Goal: Navigation & Orientation: Find specific page/section

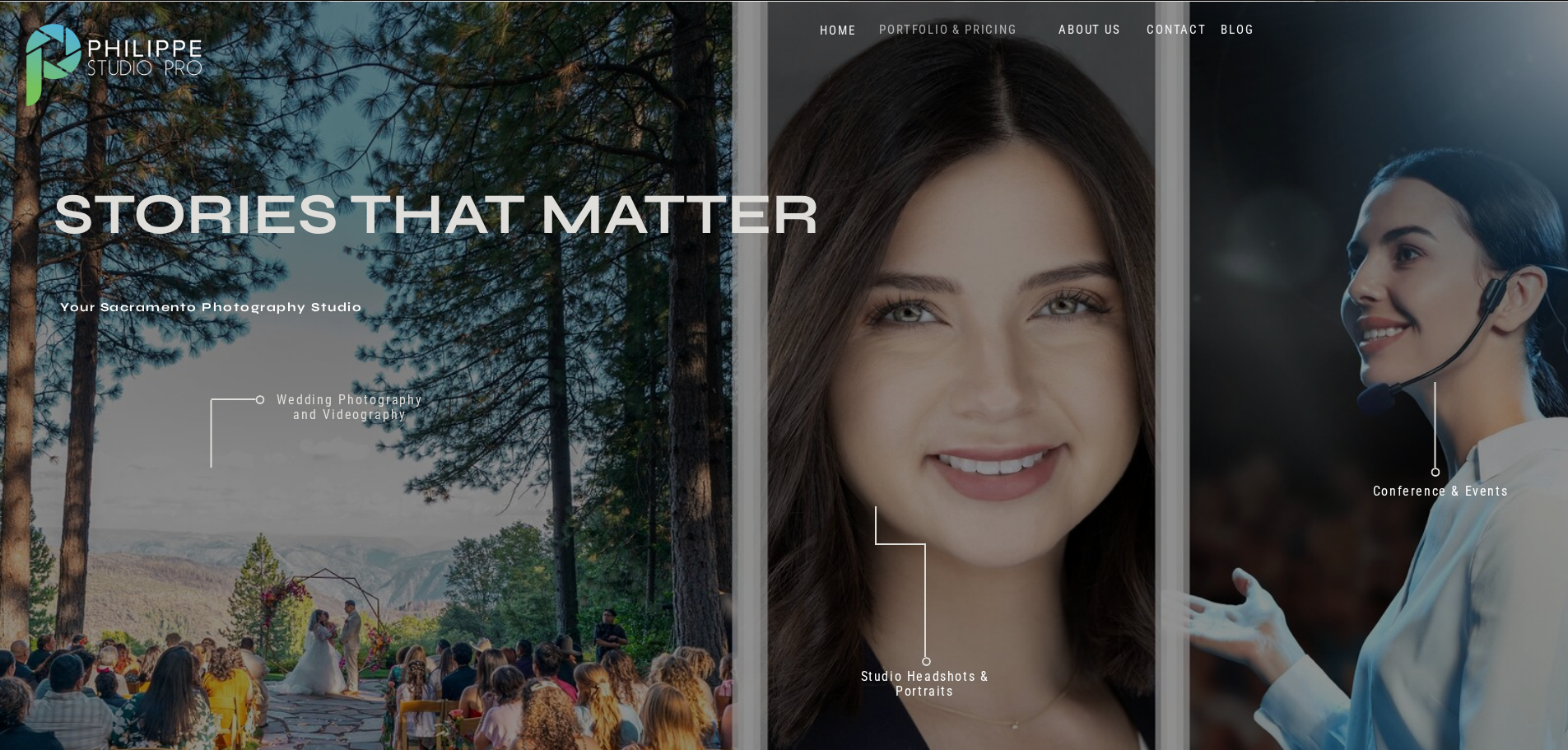
click at [932, 25] on nav "PORTFOLIO & PRICING" at bounding box center [949, 30] width 151 height 16
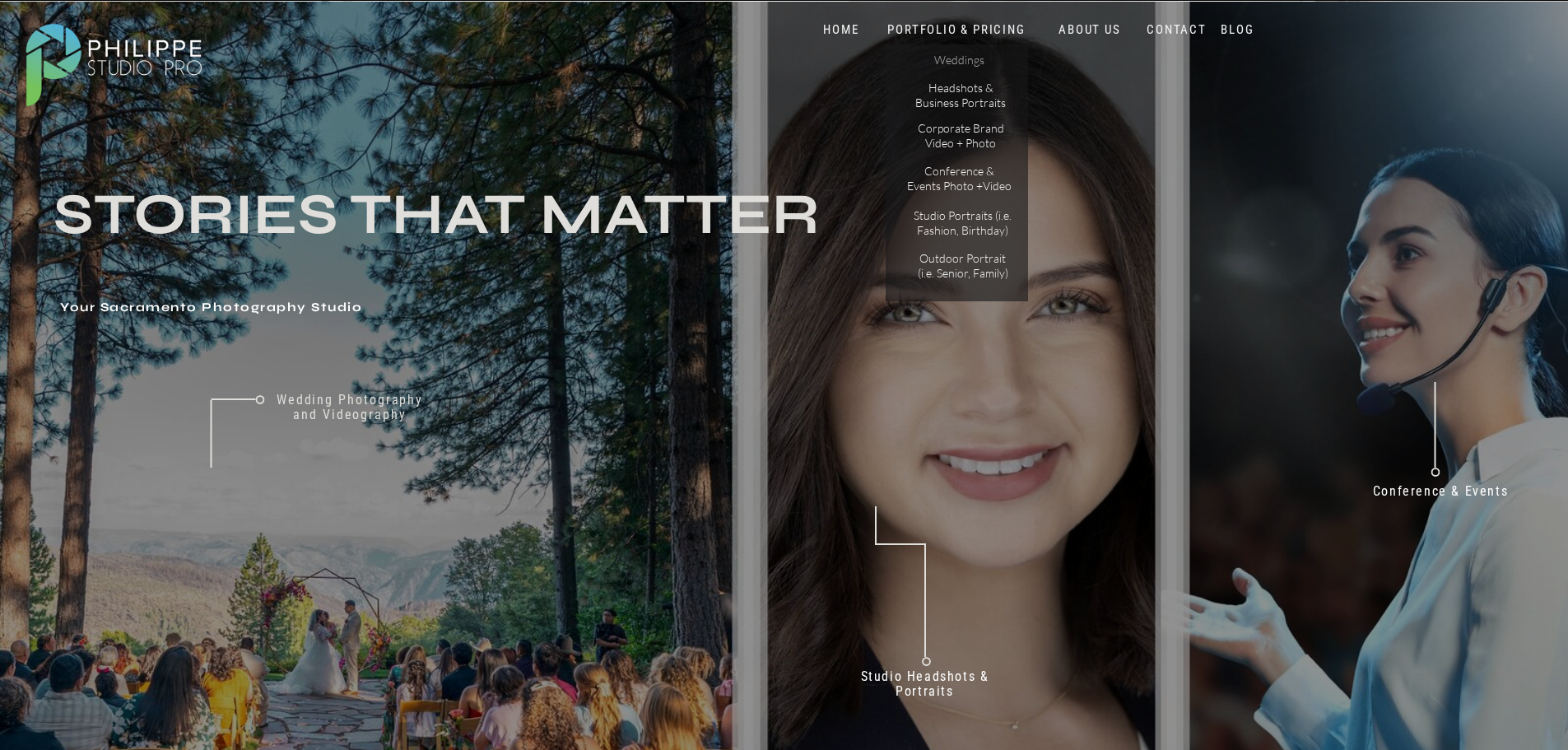
click at [972, 61] on p "Weddings" at bounding box center [960, 61] width 93 height 18
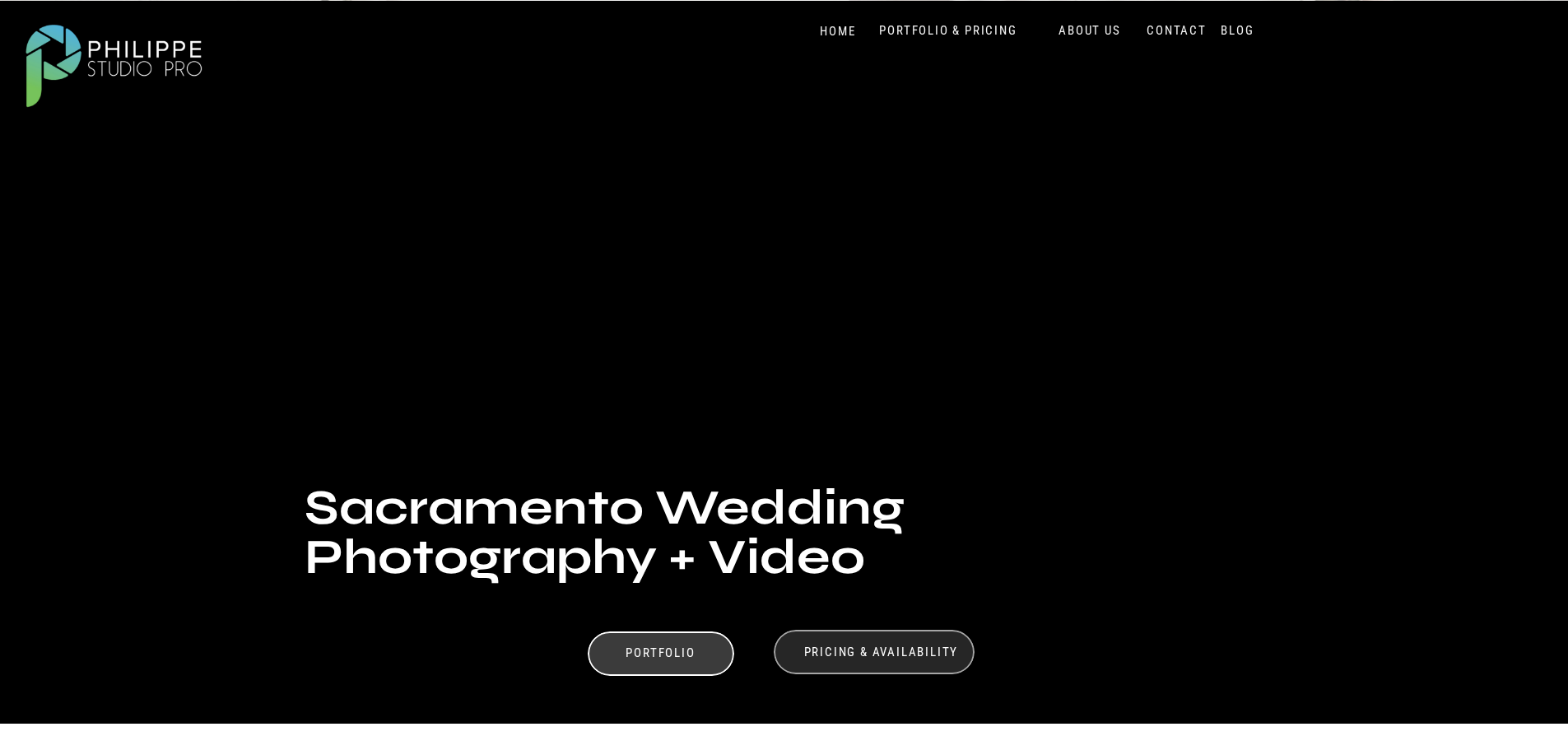
click at [895, 644] on div at bounding box center [874, 652] width 201 height 45
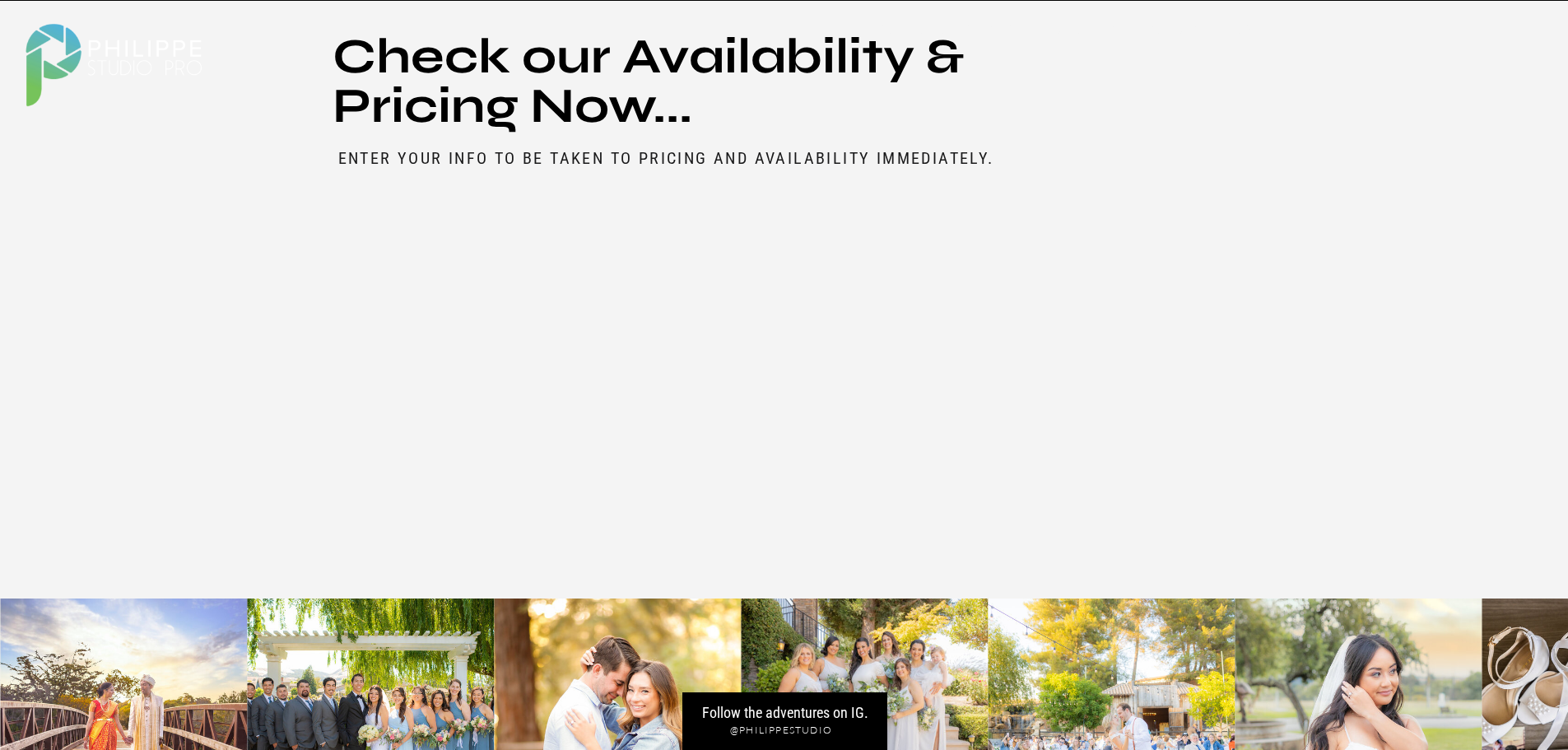
scroll to position [8855, 0]
